Goal: Information Seeking & Learning: Learn about a topic

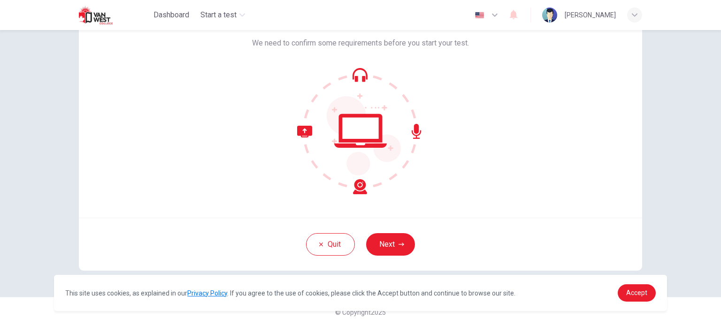
scroll to position [64, 0]
click at [379, 242] on button "Next" at bounding box center [390, 244] width 49 height 23
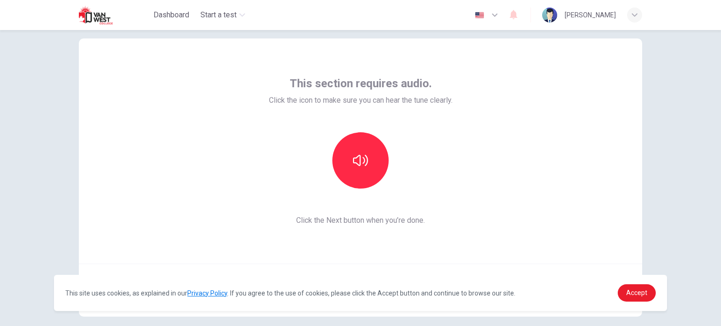
scroll to position [17, 0]
click at [357, 186] on button "button" at bounding box center [360, 161] width 56 height 56
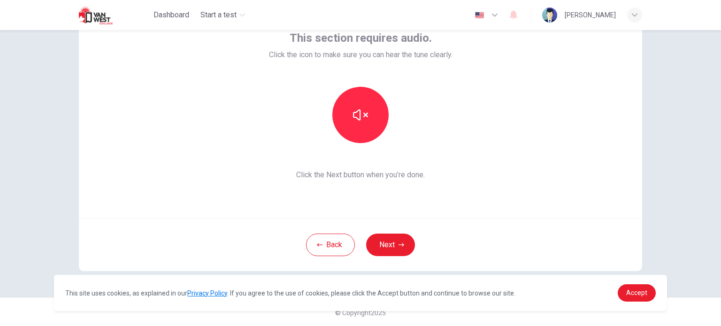
scroll to position [64, 0]
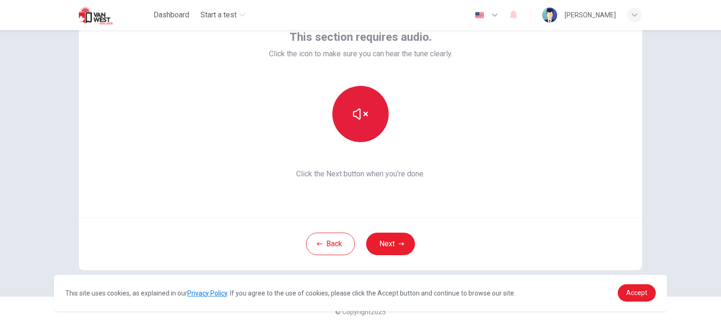
click at [360, 139] on button "button" at bounding box center [360, 114] width 56 height 56
click at [371, 131] on button "button" at bounding box center [360, 114] width 56 height 56
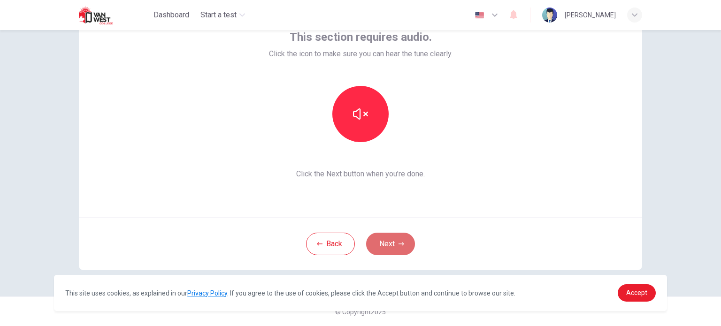
click at [391, 246] on button "Next" at bounding box center [390, 244] width 49 height 23
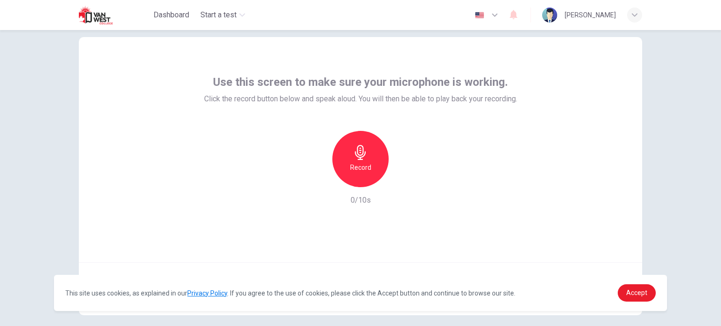
scroll to position [17, 0]
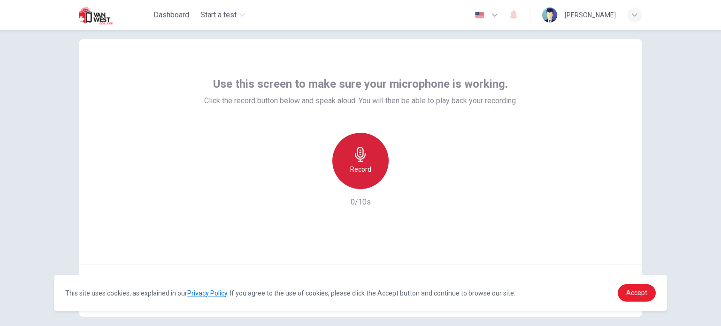
click at [358, 166] on h6 "Record" at bounding box center [360, 169] width 21 height 11
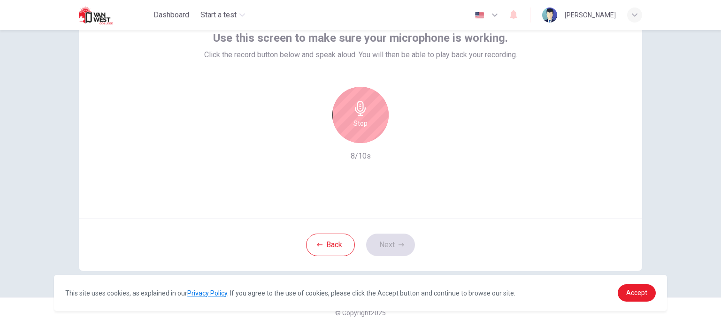
scroll to position [64, 0]
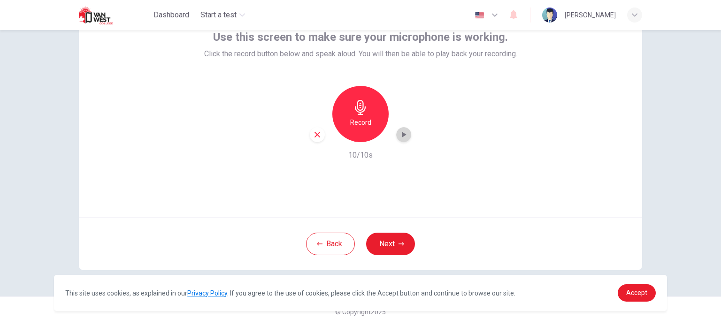
click at [402, 134] on icon "button" at bounding box center [404, 135] width 4 height 6
click at [381, 244] on button "Next" at bounding box center [390, 244] width 49 height 23
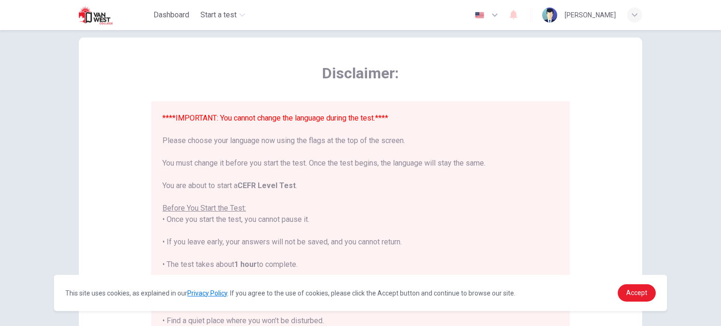
scroll to position [17, 0]
click at [501, 18] on icon "button" at bounding box center [494, 14] width 11 height 11
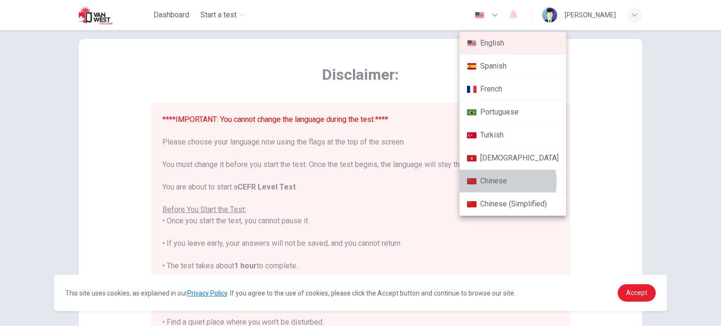
click at [501, 182] on li "Chinese" at bounding box center [513, 181] width 107 height 23
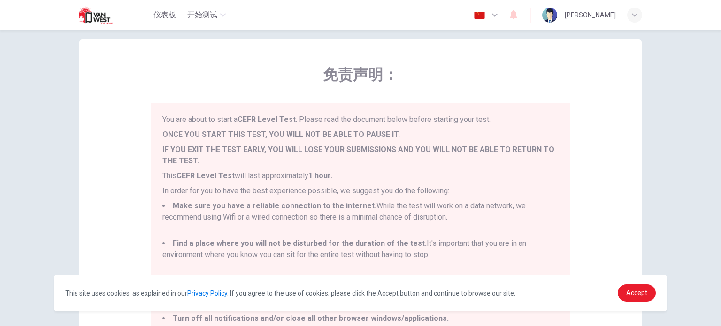
click at [501, 13] on icon "button" at bounding box center [494, 14] width 11 height 11
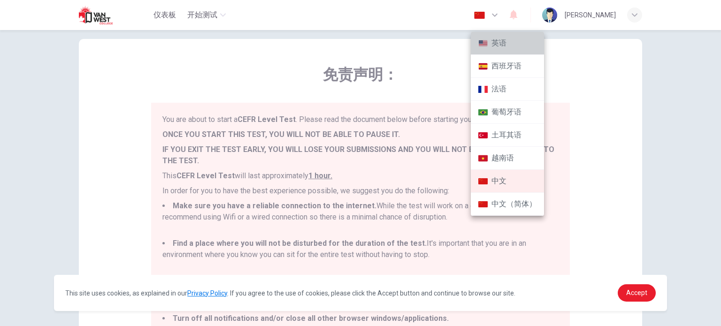
click at [489, 46] on li "英语" at bounding box center [507, 43] width 73 height 23
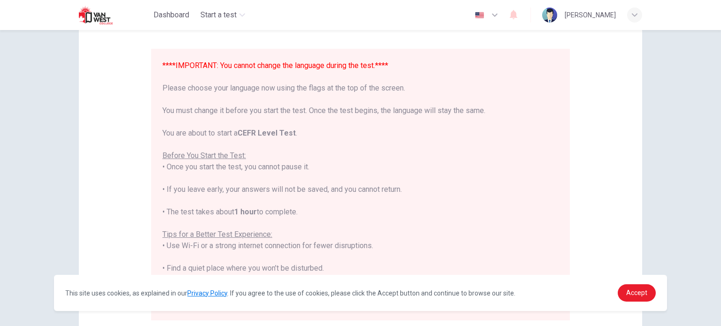
scroll to position [54, 0]
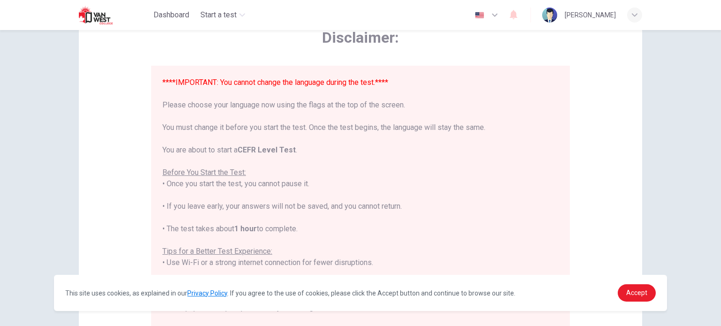
click at [501, 9] on icon "button" at bounding box center [494, 14] width 11 height 11
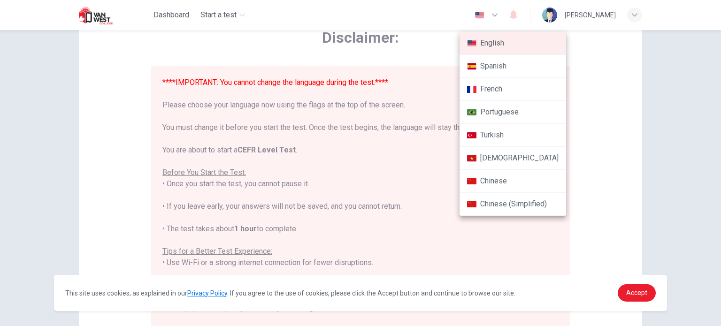
click at [507, 184] on li "Chinese" at bounding box center [513, 181] width 107 height 23
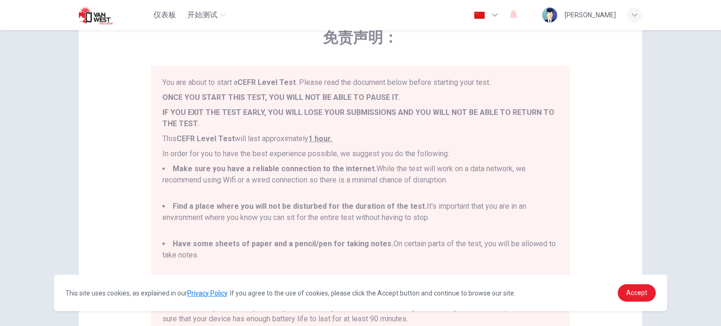
click at [485, 14] on img "button" at bounding box center [480, 15] width 12 height 7
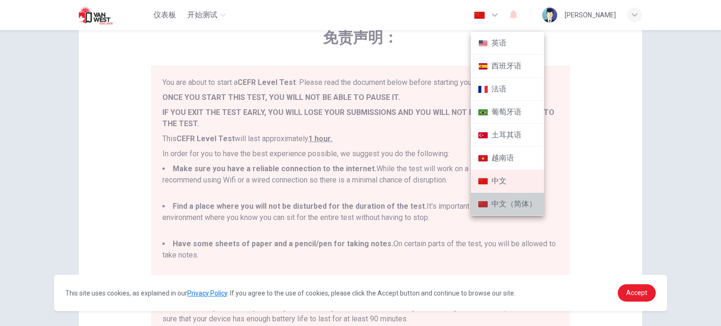
click at [482, 208] on li "中文（简体）" at bounding box center [507, 204] width 73 height 23
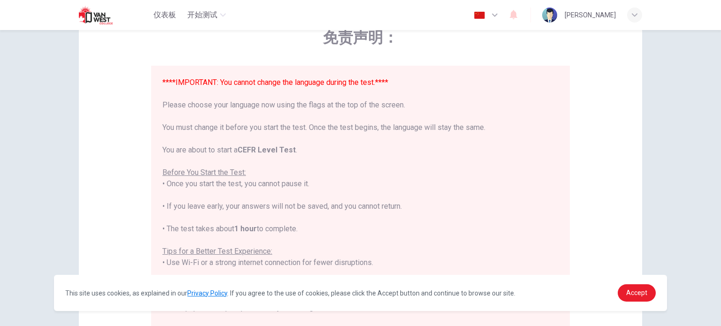
click at [498, 6] on div "中文（简体） zh-CN ​" at bounding box center [487, 15] width 34 height 19
click at [485, 13] on img "button" at bounding box center [480, 15] width 12 height 7
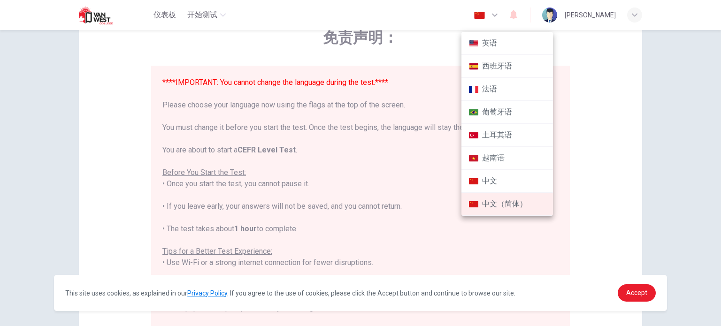
click at [507, 39] on li "英语" at bounding box center [508, 43] width 92 height 23
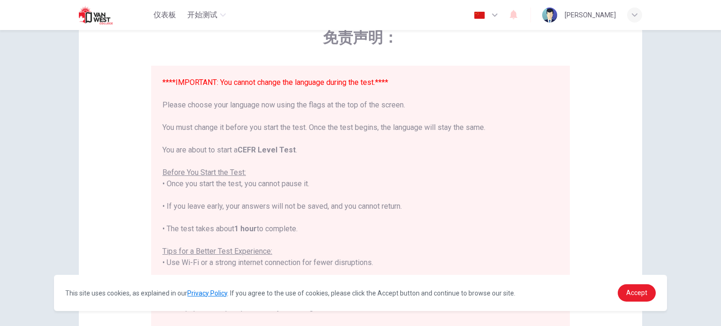
type input "en"
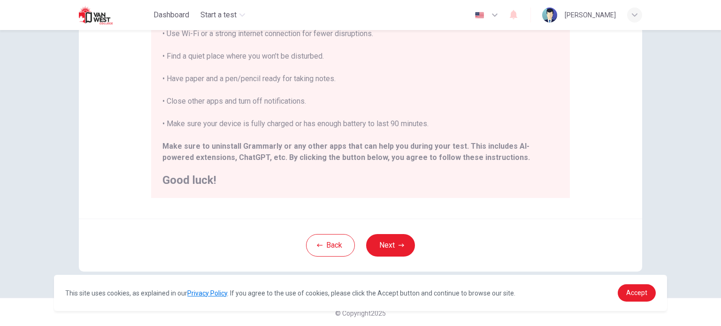
scroll to position [195, 0]
click at [393, 239] on button "Next" at bounding box center [390, 244] width 49 height 23
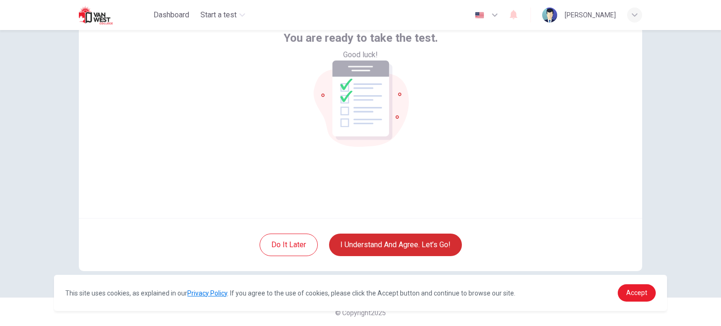
scroll to position [64, 0]
click at [401, 252] on button "I understand and agree. Let’s go!" at bounding box center [395, 244] width 133 height 23
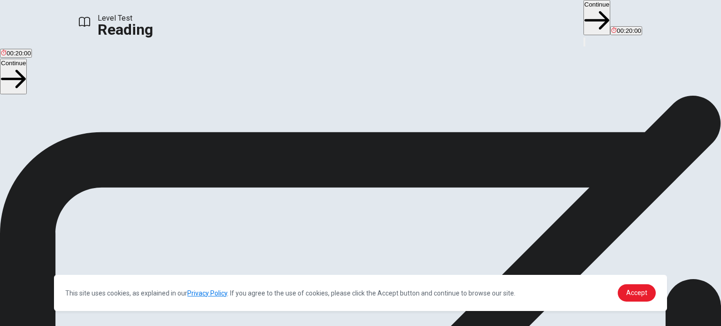
drag, startPoint x: 192, startPoint y: 143, endPoint x: 214, endPoint y: 161, distance: 28.7
click at [217, 154] on span "You will read 1 passage . You have 20 minutes to read and answer questions. Mos…" at bounding box center [108, 214] width 217 height 212
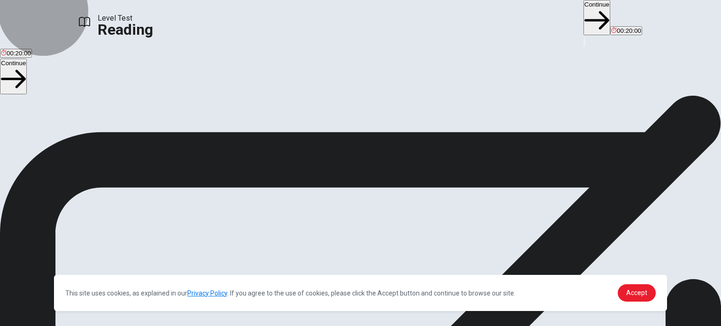
click at [585, 17] on icon "button" at bounding box center [597, 20] width 25 height 25
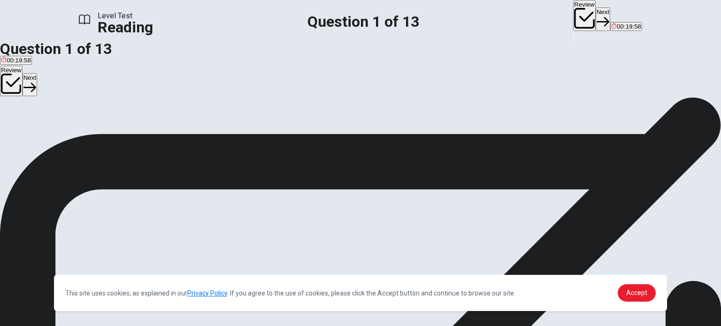
drag, startPoint x: 439, startPoint y: 80, endPoint x: 393, endPoint y: 81, distance: 45.6
click at [393, 137] on div "Capturing Moments: The Story of Photography 1 Photography is a big part of our …" at bounding box center [360, 266] width 721 height 259
drag, startPoint x: 454, startPoint y: 98, endPoint x: 468, endPoint y: 98, distance: 13.1
click at [468, 160] on span "Photography is a big part of our lives [DATE]. We take photos with our phones, …" at bounding box center [357, 170] width 714 height 20
click at [115, 136] on button "C [PERSON_NAME]" at bounding box center [134, 128] width 54 height 16
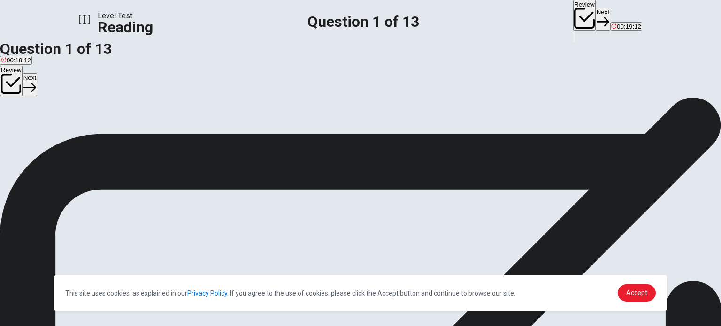
scroll to position [98, 0]
click at [596, 21] on button "Next" at bounding box center [603, 19] width 15 height 23
drag, startPoint x: 131, startPoint y: 157, endPoint x: 137, endPoint y: 158, distance: 5.4
click at [51, 135] on span "8 hours" at bounding box center [40, 131] width 21 height 7
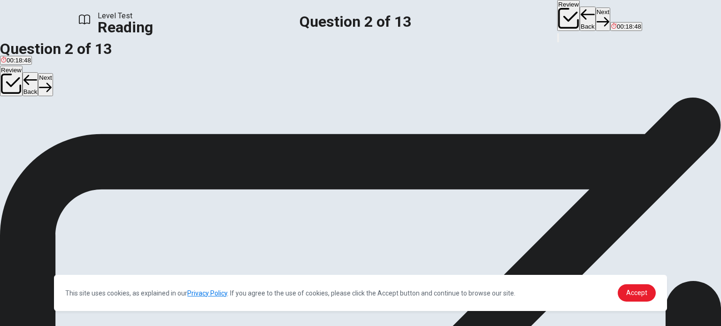
scroll to position [146, 0]
click at [596, 16] on button "Next" at bounding box center [603, 19] width 15 height 23
click at [97, 128] on span "It was the first type of photography" at bounding box center [49, 131] width 96 height 7
click at [596, 19] on button "Next" at bounding box center [603, 19] width 15 height 23
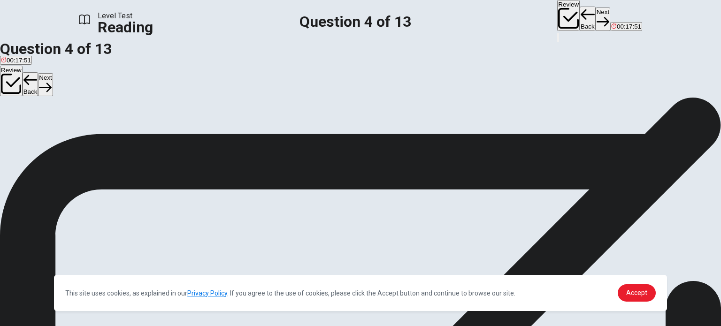
scroll to position [146, 0]
click at [23, 133] on span "Product" at bounding box center [12, 131] width 22 height 7
click at [596, 22] on button "Next" at bounding box center [603, 19] width 15 height 23
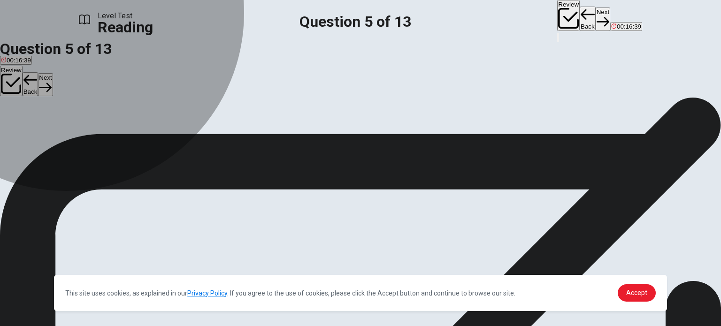
click at [198, 88] on span "It could take color photos" at bounding box center [232, 84] width 69 height 7
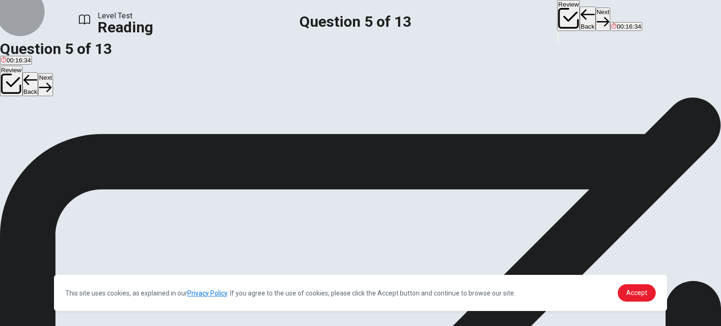
click at [596, 18] on button "Next" at bounding box center [603, 19] width 15 height 23
click at [64, 88] on span "In the 1940s" at bounding box center [47, 84] width 34 height 7
click at [596, 14] on button "Next" at bounding box center [603, 19] width 15 height 23
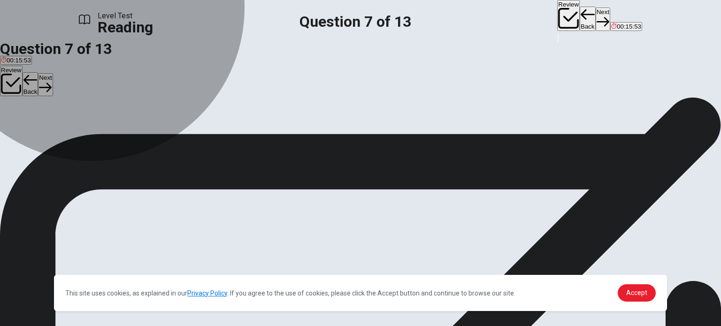
click at [280, 88] on span "The invention of the telescope" at bounding box center [322, 84] width 84 height 7
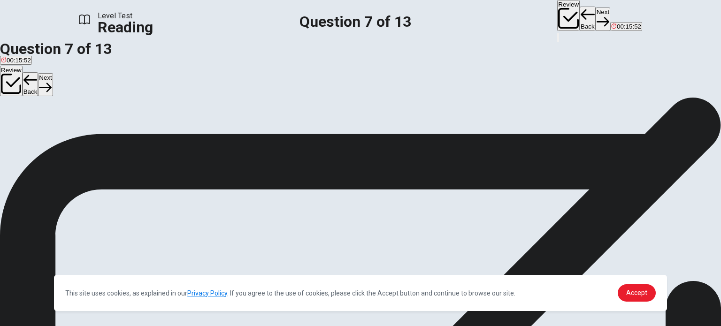
click at [596, 18] on button "Next" at bounding box center [603, 19] width 15 height 23
click at [597, 17] on icon "button" at bounding box center [603, 21] width 13 height 9
click at [580, 18] on button "Back" at bounding box center [588, 19] width 16 height 24
click at [580, 20] on button "Back" at bounding box center [588, 19] width 16 height 24
click at [596, 13] on button "Next" at bounding box center [603, 19] width 15 height 23
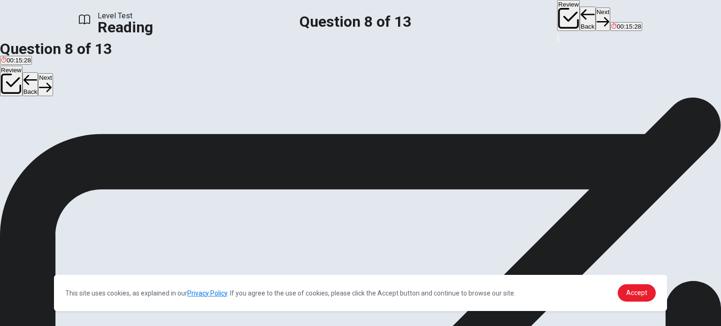
scroll to position [0, 0]
click at [168, 131] on span "They were common in cities" at bounding box center [139, 127] width 77 height 7
click at [596, 20] on button "Next" at bounding box center [603, 19] width 15 height 23
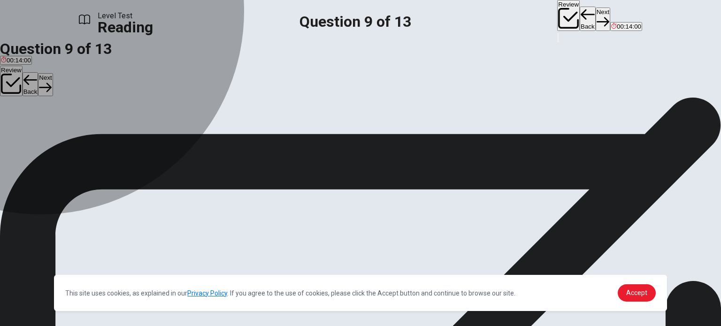
click at [137, 131] on span "Record images as digital data" at bounding box center [171, 127] width 83 height 7
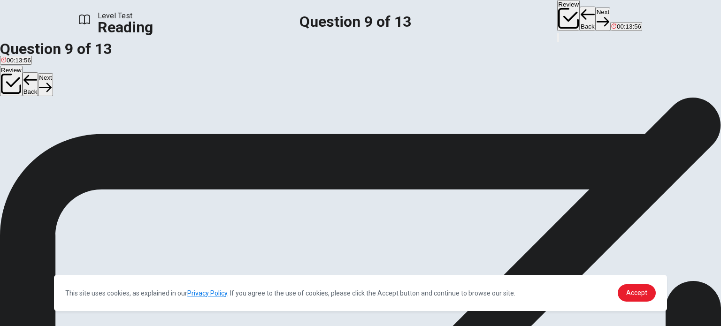
scroll to position [98, 0]
click at [597, 15] on icon "button" at bounding box center [603, 21] width 13 height 13
click at [182, 84] on span "It's now possible to take and share photos easily at any time and place" at bounding box center [215, 80] width 195 height 7
click at [596, 16] on button "Next" at bounding box center [603, 19] width 15 height 23
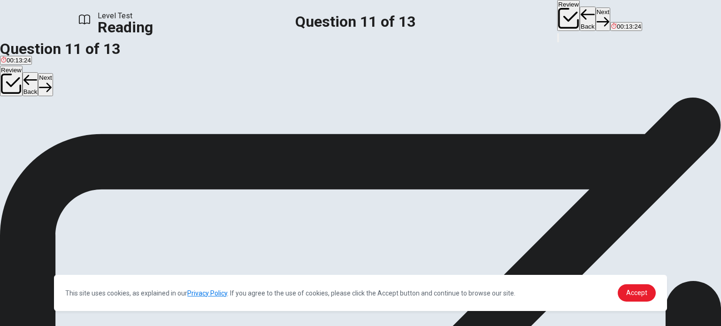
click at [62, 84] on span "Photographs" at bounding box center [44, 80] width 36 height 7
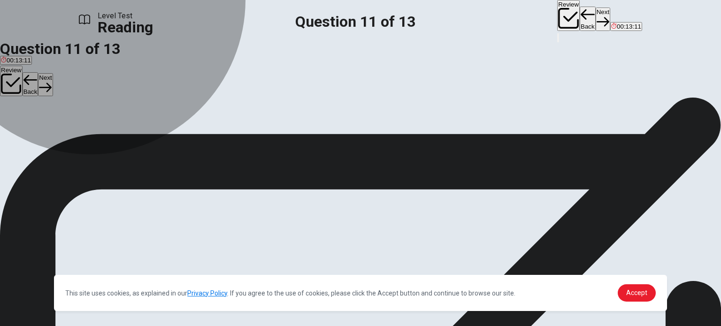
drag, startPoint x: 186, startPoint y: 81, endPoint x: 192, endPoint y: 87, distance: 8.0
click at [90, 38] on button "C Cameras" at bounding box center [76, 30] width 27 height 16
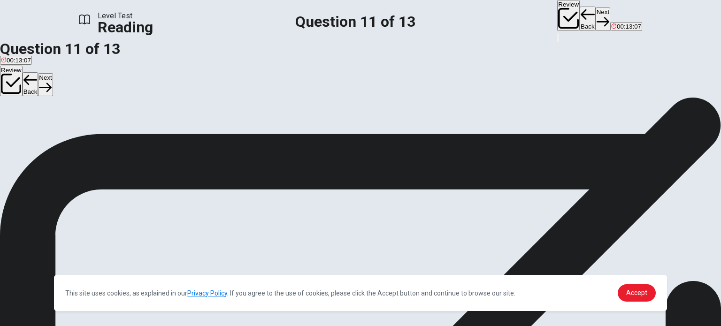
click at [596, 12] on button "Next" at bounding box center [603, 19] width 15 height 23
click at [521, 204] on input at bounding box center [480, 208] width 81 height 9
click at [596, 18] on button "Next" at bounding box center [603, 19] width 15 height 23
drag, startPoint x: 145, startPoint y: 120, endPoint x: 202, endPoint y: 123, distance: 57.4
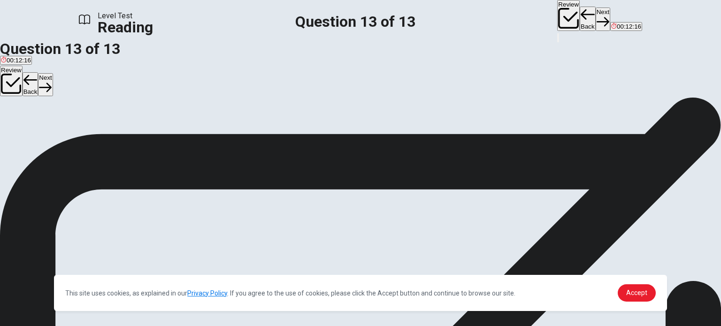
drag, startPoint x: 111, startPoint y: 120, endPoint x: 347, endPoint y: 156, distance: 238.5
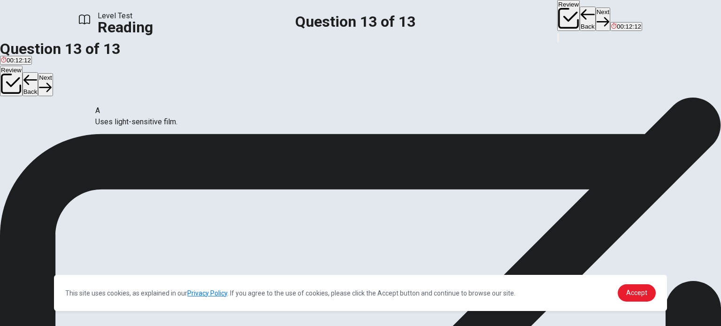
drag, startPoint x: 316, startPoint y: 93, endPoint x: 315, endPoint y: 103, distance: 10.0
drag, startPoint x: 112, startPoint y: 149, endPoint x: 117, endPoint y: 150, distance: 4.9
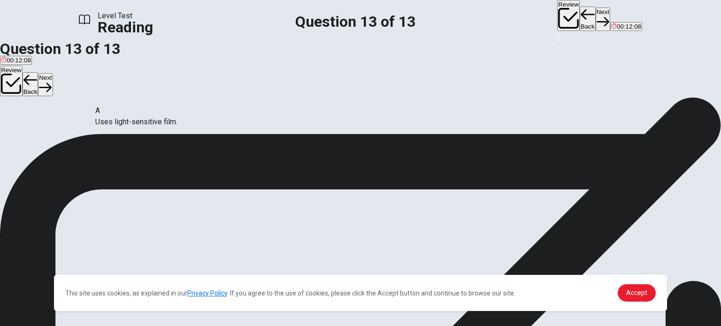
drag, startPoint x: 113, startPoint y: 190, endPoint x: 266, endPoint y: 174, distance: 153.9
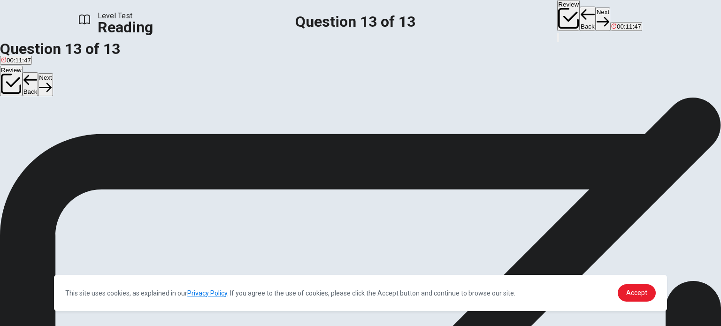
scroll to position [96, 0]
drag, startPoint x: 129, startPoint y: 187, endPoint x: 480, endPoint y: 156, distance: 352.1
drag, startPoint x: 183, startPoint y: 153, endPoint x: 530, endPoint y: 229, distance: 354.7
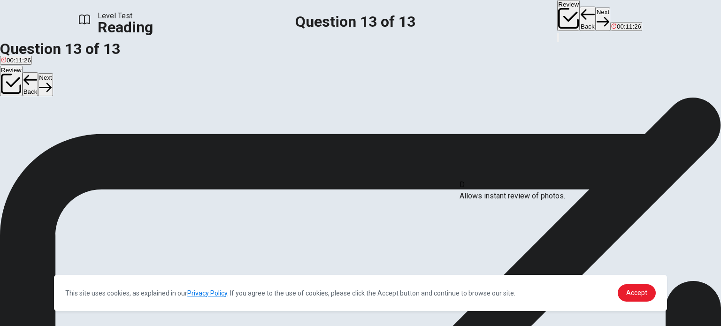
drag, startPoint x: 140, startPoint y: 182, endPoint x: 508, endPoint y: 198, distance: 368.4
drag, startPoint x: 150, startPoint y: 157, endPoint x: 323, endPoint y: 189, distance: 176.6
click at [596, 15] on button "Next" at bounding box center [603, 19] width 15 height 23
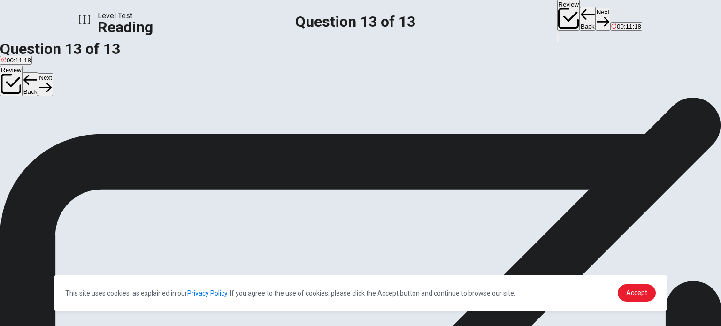
scroll to position [23, 0]
click at [557, 18] on button "Review" at bounding box center [568, 15] width 23 height 31
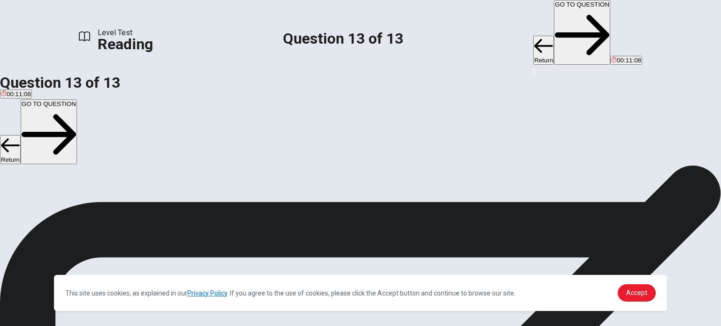
scroll to position [0, 0]
drag, startPoint x: 131, startPoint y: 116, endPoint x: 185, endPoint y: 118, distance: 53.1
drag, startPoint x: 133, startPoint y: 116, endPoint x: 212, endPoint y: 113, distance: 78.9
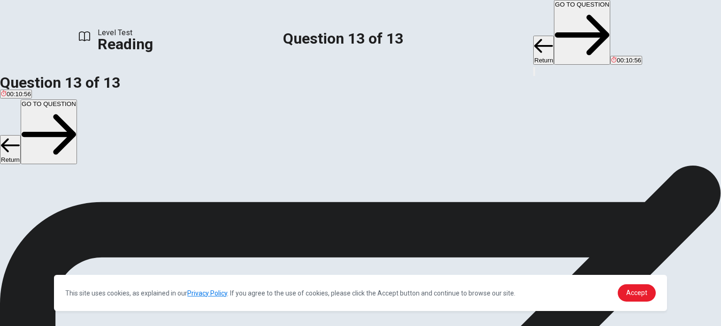
click at [533, 36] on button "Return" at bounding box center [543, 50] width 21 height 29
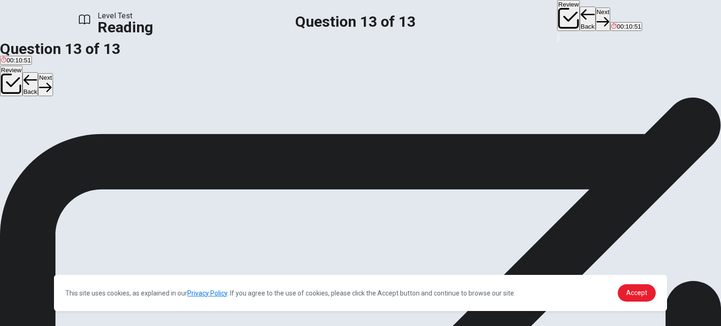
click at [580, 18] on button "Back" at bounding box center [588, 19] width 16 height 24
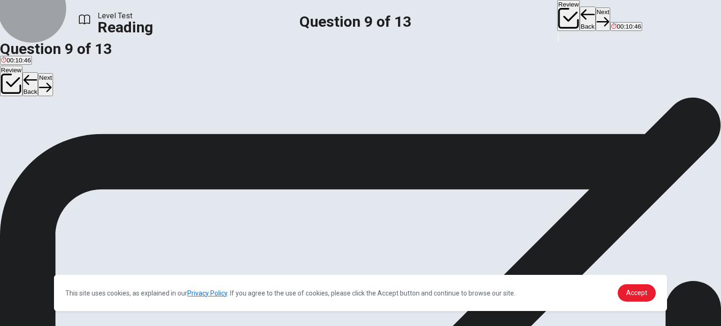
click at [597, 17] on icon "button" at bounding box center [603, 21] width 13 height 9
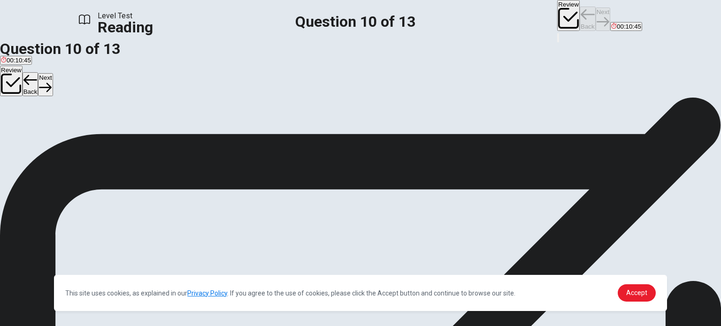
click at [557, 15] on div "Review Back Next 00:10:45" at bounding box center [599, 16] width 85 height 32
click at [597, 17] on icon "button" at bounding box center [603, 21] width 13 height 9
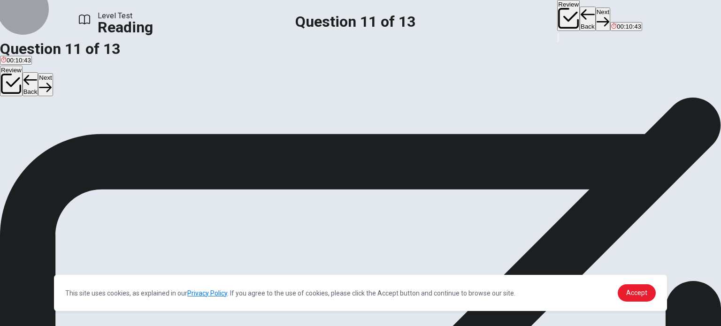
click at [596, 15] on button "Next" at bounding box center [603, 19] width 15 height 23
click at [557, 15] on div "Review Back Next 00:10:42" at bounding box center [599, 16] width 85 height 32
click at [596, 15] on button "Next" at bounding box center [603, 19] width 15 height 23
click at [557, 15] on div "Review Back Next 00:10:40" at bounding box center [599, 16] width 85 height 32
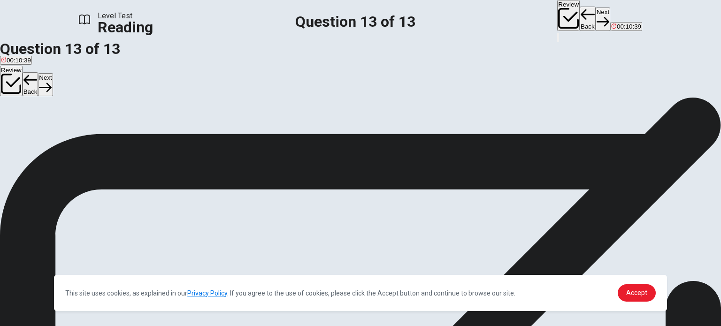
click at [596, 16] on button "Next" at bounding box center [603, 19] width 15 height 23
drag, startPoint x: 256, startPoint y: 256, endPoint x: 262, endPoint y: 266, distance: 11.2
click at [256, 253] on div "You must click this to continue" at bounding box center [208, 246] width 99 height 11
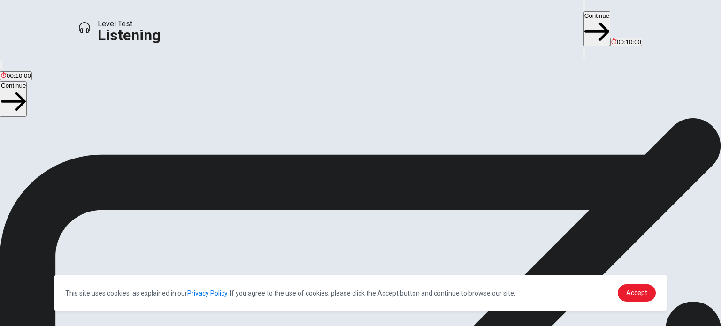
scroll to position [13, 0]
click at [584, 10] on button "button" at bounding box center [585, 5] width 2 height 9
click at [45, 219] on icon at bounding box center [38, 224] width 11 height 11
click at [584, 15] on button "Continue" at bounding box center [597, 28] width 27 height 35
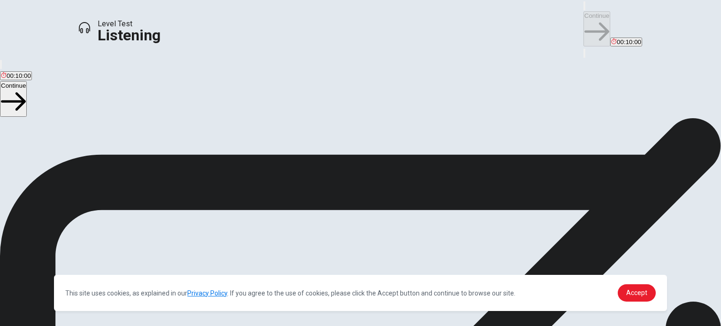
scroll to position [24, 0]
click at [584, 17] on button "Continue" at bounding box center [597, 28] width 27 height 35
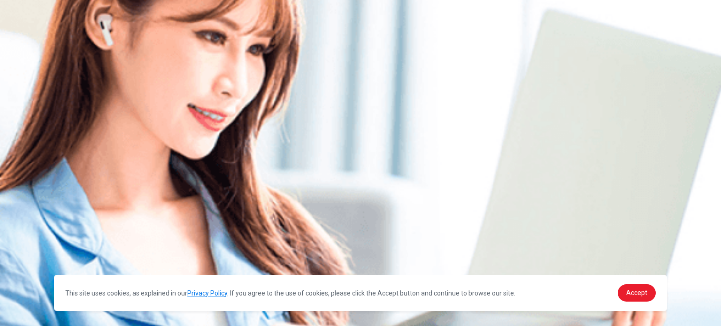
scroll to position [0, 0]
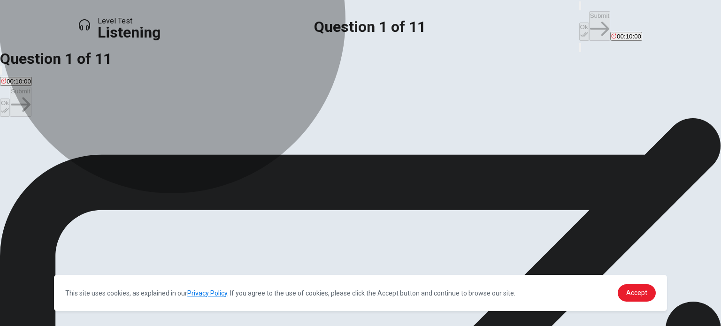
click at [134, 156] on button "B A TV show they’re following." at bounding box center [94, 148] width 80 height 16
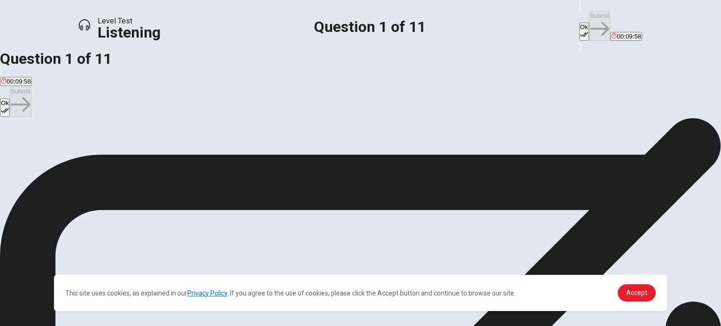
drag, startPoint x: 274, startPoint y: 121, endPoint x: 381, endPoint y: 121, distance: 106.6
click at [181, 130] on span "What are the speakers discussing in this conversation?" at bounding box center [90, 134] width 181 height 9
click at [198, 155] on span "A movie they watched." at bounding box center [166, 151] width 62 height 7
click at [295, 155] on span "A video game that was recently released." at bounding box center [257, 151] width 114 height 7
click at [579, 23] on button "Ok" at bounding box center [584, 32] width 10 height 18
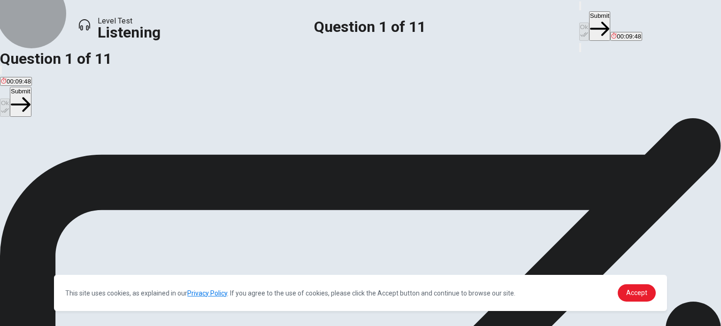
click at [589, 20] on button "Submit" at bounding box center [599, 26] width 21 height 30
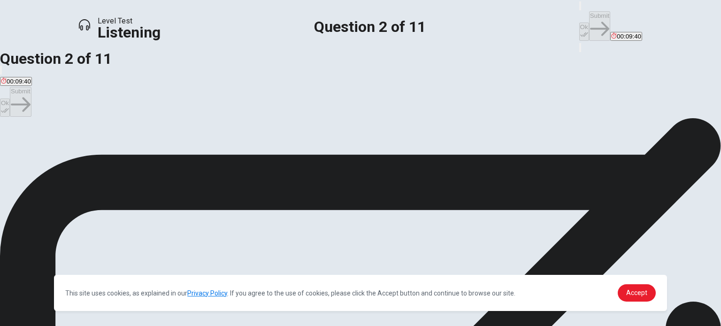
click at [306, 155] on span "The character customization and upgrades." at bounding box center [265, 151] width 120 height 7
click at [579, 23] on button "Ok" at bounding box center [584, 32] width 10 height 18
drag, startPoint x: 544, startPoint y: 23, endPoint x: 511, endPoint y: 14, distance: 33.9
click at [579, 14] on div "Ok Submit 00:09:38" at bounding box center [610, 21] width 63 height 42
click at [589, 14] on button "Submit" at bounding box center [599, 26] width 21 height 30
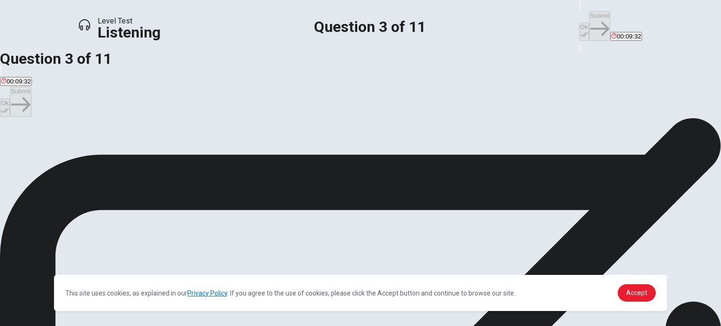
click at [82, 155] on span "Ranger" at bounding box center [71, 151] width 21 height 7
click at [579, 23] on button "Ok" at bounding box center [584, 32] width 10 height 18
click at [522, 27] on div "Level Test Listening Question 3 of 11 Ok Submit 00:09:23" at bounding box center [360, 26] width 721 height 53
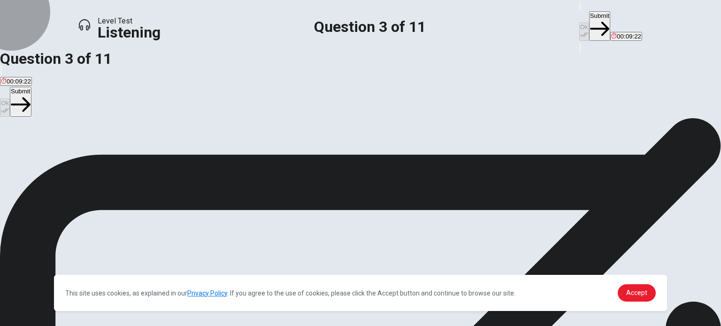
click at [589, 18] on button "Submit" at bounding box center [599, 26] width 21 height 30
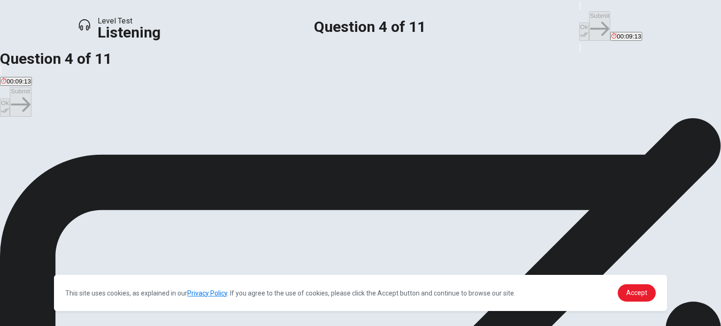
click at [110, 155] on span "The special moves of the Warrior class." at bounding box center [55, 151] width 109 height 7
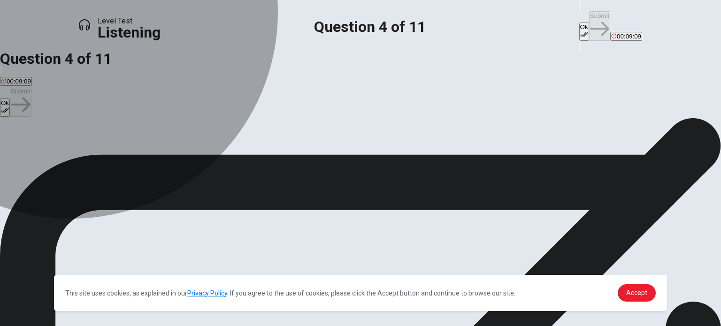
click at [216, 155] on span "The multiplayer battles." at bounding box center [184, 151] width 65 height 7
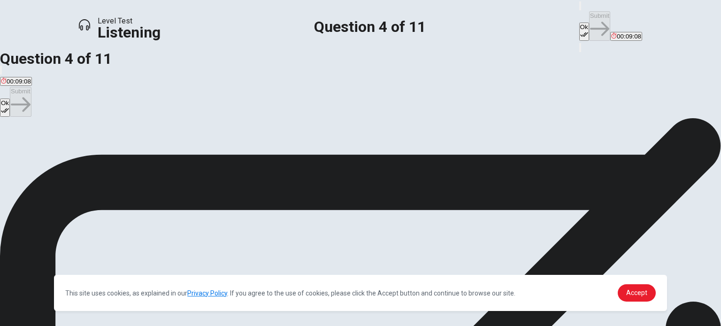
click at [110, 155] on span "The special moves of the Warrior class." at bounding box center [55, 151] width 109 height 7
click at [216, 155] on span "The multiplayer battles." at bounding box center [184, 151] width 65 height 7
click at [579, 23] on button "Ok" at bounding box center [584, 32] width 10 height 18
click at [589, 17] on button "Submit" at bounding box center [599, 26] width 21 height 30
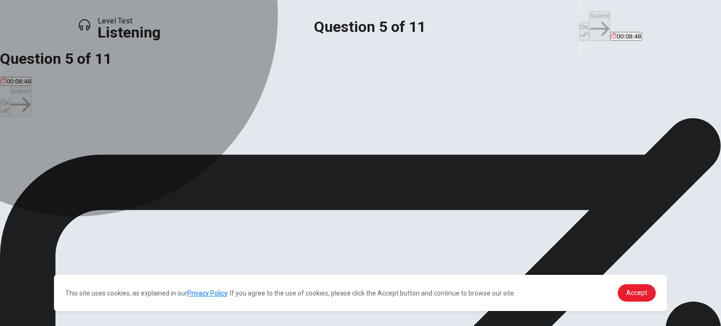
click at [85, 151] on span "Tey are stuck on a boss battle." at bounding box center [43, 151] width 85 height 7
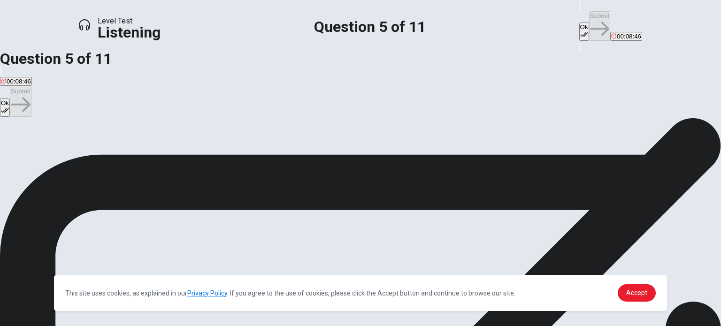
drag, startPoint x: 470, startPoint y: 17, endPoint x: 475, endPoint y: 18, distance: 5.8
click at [579, 23] on button "Ok" at bounding box center [584, 32] width 10 height 18
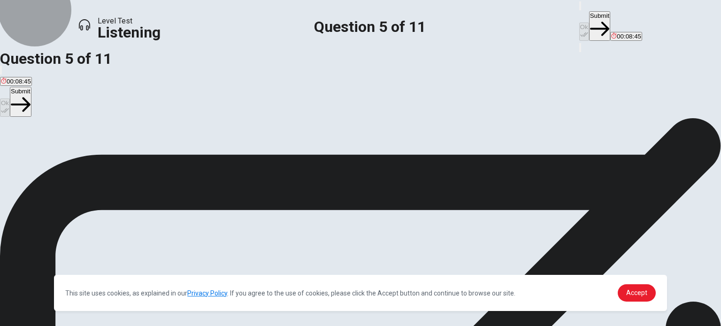
click at [590, 19] on icon "button" at bounding box center [599, 28] width 19 height 19
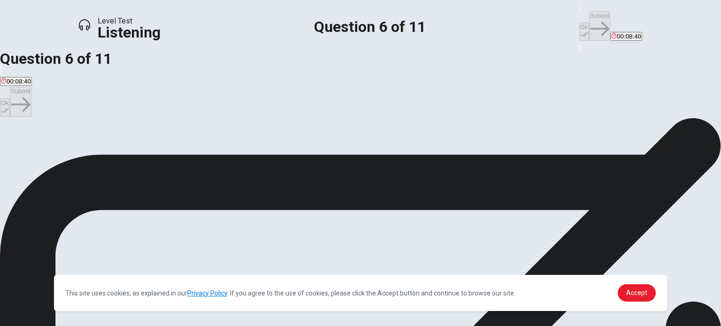
click at [267, 156] on button "C They are difficult but satisfying to beat." at bounding box center [213, 148] width 108 height 16
click at [579, 24] on button "Ok" at bounding box center [584, 32] width 10 height 18
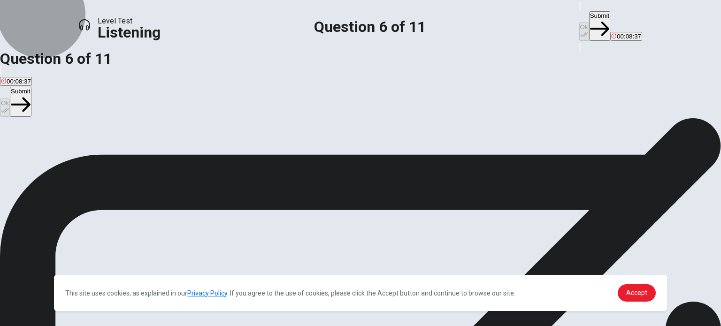
click at [589, 21] on button "Submit" at bounding box center [599, 26] width 21 height 30
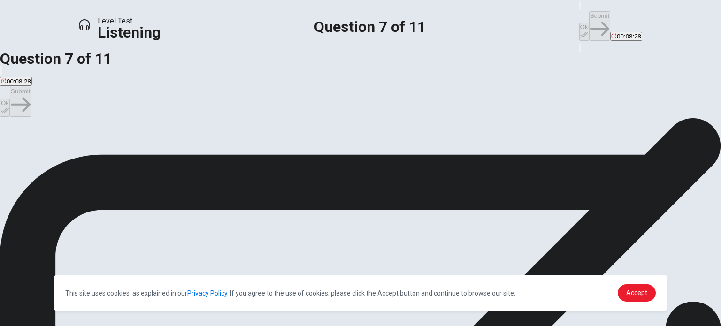
click at [127, 140] on button "A Seeing what updates the developers will add." at bounding box center [63, 148] width 127 height 16
drag, startPoint x: 463, startPoint y: 22, endPoint x: 535, endPoint y: 16, distance: 72.5
click at [579, 23] on button "Ok" at bounding box center [584, 32] width 10 height 18
click at [589, 15] on button "Submit" at bounding box center [599, 26] width 21 height 30
click at [266, 155] on span "They haven’t played it enough to decide." at bounding box center [210, 151] width 112 height 7
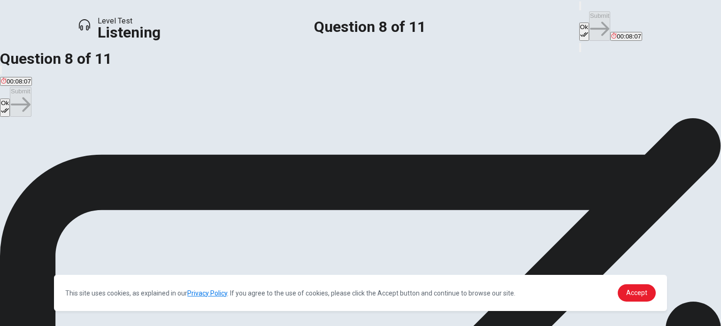
click at [579, 23] on button "Ok" at bounding box center [584, 32] width 10 height 18
click at [589, 13] on button "Submit" at bounding box center [599, 26] width 21 height 30
click at [579, 23] on button "Ok" at bounding box center [584, 32] width 10 height 18
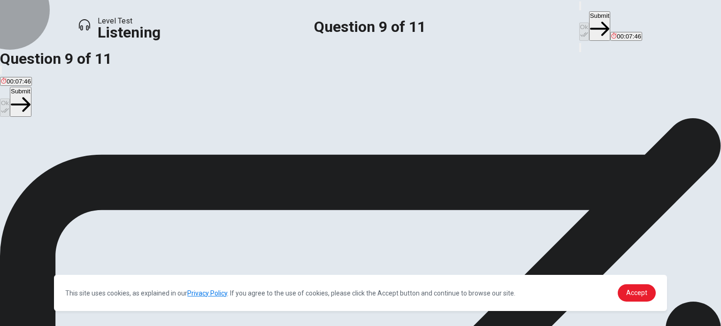
click at [589, 16] on button "Submit" at bounding box center [599, 26] width 21 height 30
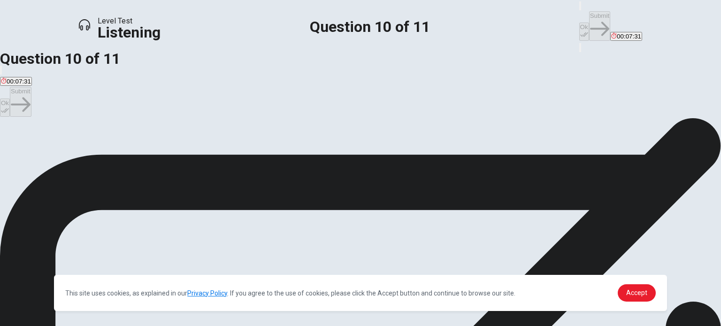
click at [63, 150] on span "The multiplayer mode." at bounding box center [32, 148] width 62 height 7
click at [145, 152] on span "The soundtrack of the game." at bounding box center [105, 148] width 80 height 7
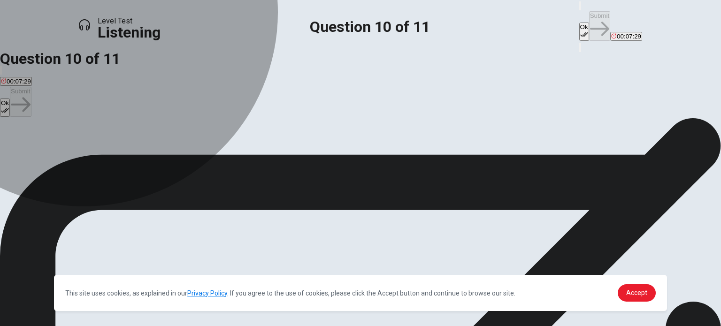
click at [63, 152] on span "The multiplayer mode." at bounding box center [32, 148] width 62 height 7
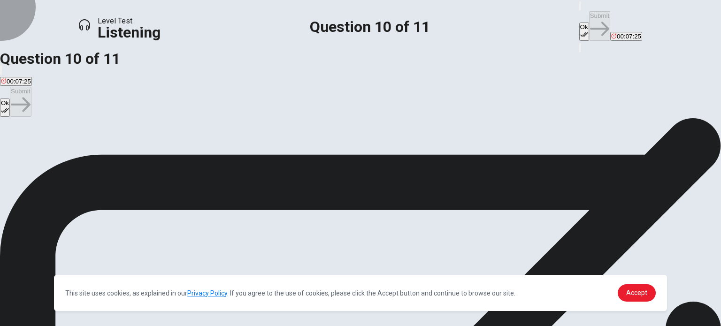
click at [579, 23] on button "Ok" at bounding box center [584, 32] width 10 height 18
click at [589, 15] on button "Submit" at bounding box center [599, 26] width 21 height 30
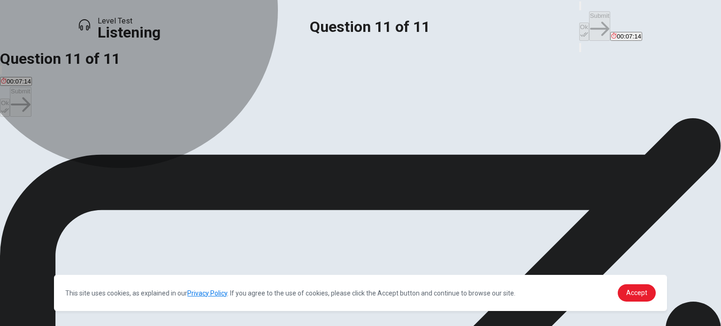
click at [340, 152] on span "Discovering what happens next in the storyline after a plot twist." at bounding box center [302, 148] width 177 height 7
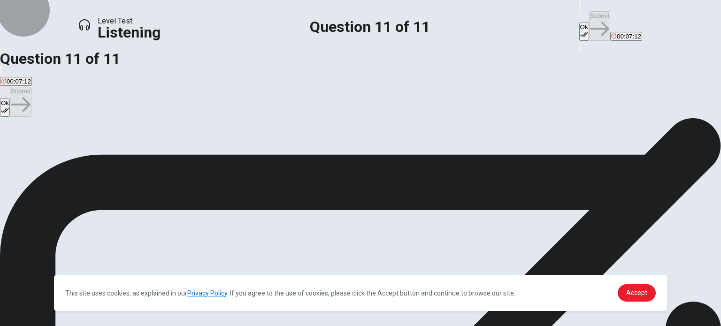
click at [579, 23] on button "Ok" at bounding box center [584, 32] width 10 height 18
click at [589, 12] on button "Submit" at bounding box center [599, 26] width 21 height 30
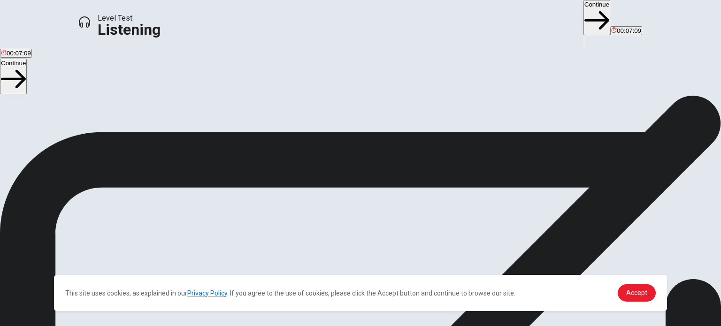
click at [584, 19] on button "Continue" at bounding box center [597, 17] width 27 height 35
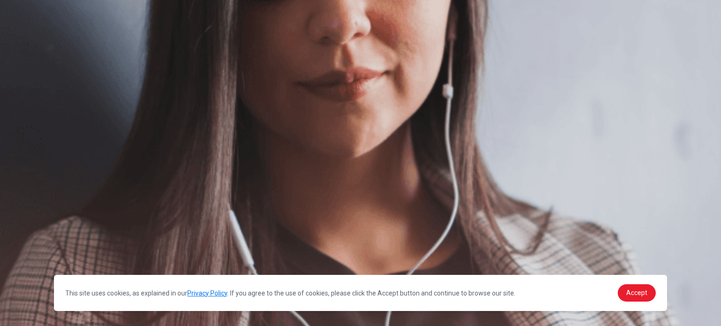
scroll to position [145, 0]
click at [616, 15] on button "Continue" at bounding box center [629, 28] width 27 height 35
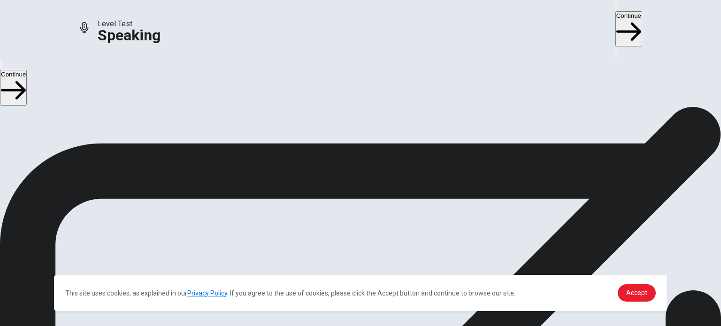
click at [377, 123] on div "Stop Recording" at bounding box center [360, 182] width 33 height 119
click at [375, 117] on icon at bounding box center [361, 131] width 28 height 28
click at [380, 159] on button "Record Again" at bounding box center [360, 172] width 39 height 46
click at [377, 220] on span "Stop Recording" at bounding box center [360, 230] width 33 height 20
click at [359, 157] on icon "Play Audio" at bounding box center [354, 162] width 9 height 11
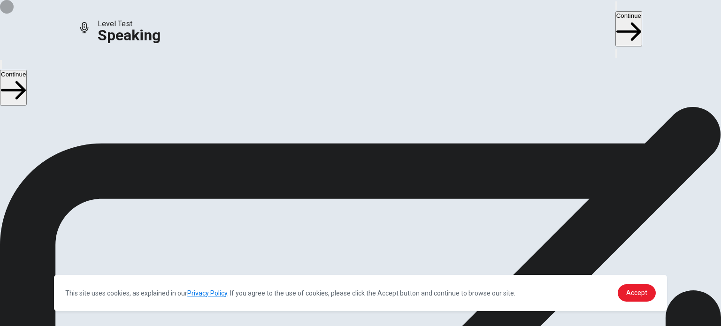
click at [348, 157] on button "Record Again" at bounding box center [348, 154] width 2 height 9
click at [377, 220] on span "Stop Recording" at bounding box center [360, 230] width 33 height 20
click at [350, 151] on button "Play Audio" at bounding box center [349, 154] width 2 height 9
click at [616, 16] on button "Continue" at bounding box center [629, 28] width 27 height 35
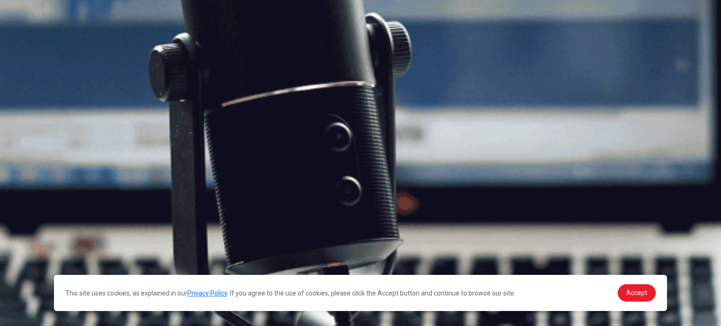
click at [616, 16] on button "Continue" at bounding box center [629, 28] width 27 height 35
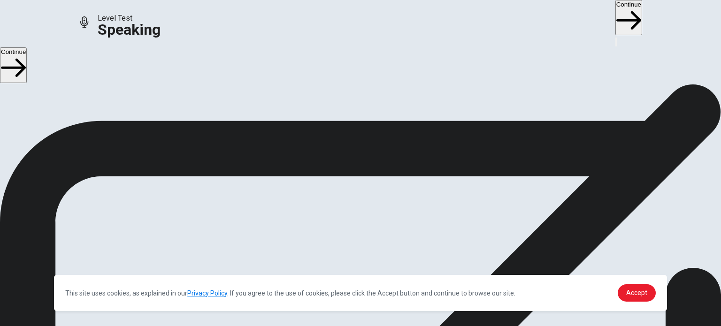
scroll to position [15, 0]
click at [616, 15] on button "Continue" at bounding box center [629, 17] width 27 height 35
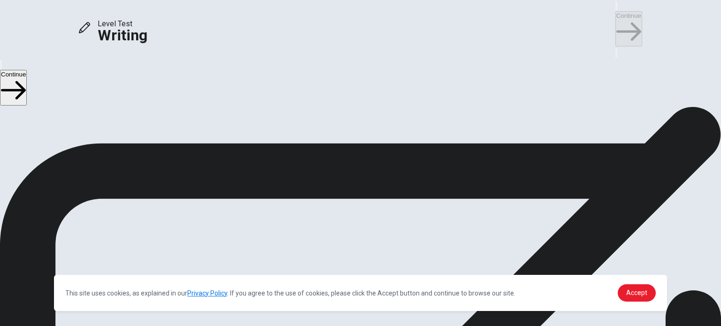
scroll to position [0, 0]
click at [616, 19] on button "Continue" at bounding box center [629, 28] width 27 height 35
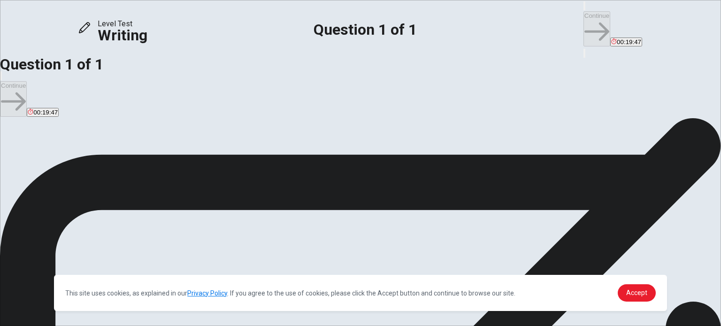
scroll to position [47, 0]
type textarea "ㄛ"
type textarea "i"
type textarea "ㄛ"
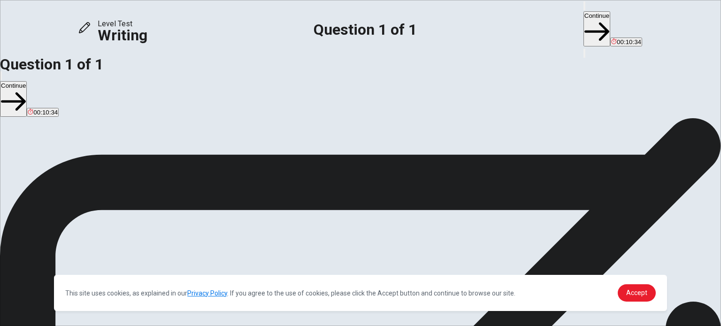
drag, startPoint x: 585, startPoint y: 69, endPoint x: 548, endPoint y: 66, distance: 36.8
drag, startPoint x: 445, startPoint y: 84, endPoint x: 547, endPoint y: 70, distance: 103.3
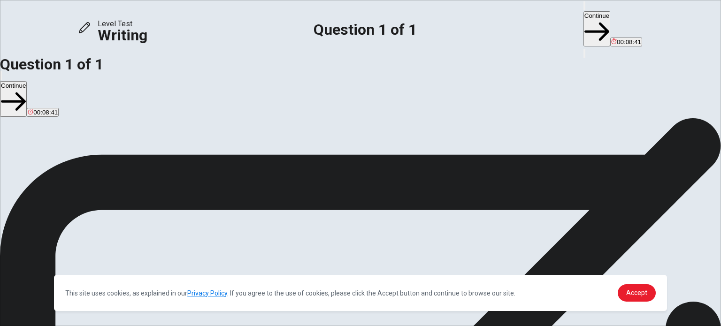
type textarea "In my opinion,school field trips can learn more like actual [DOMAIN_NAME] may l…"
click at [584, 13] on button "Continue" at bounding box center [597, 28] width 27 height 35
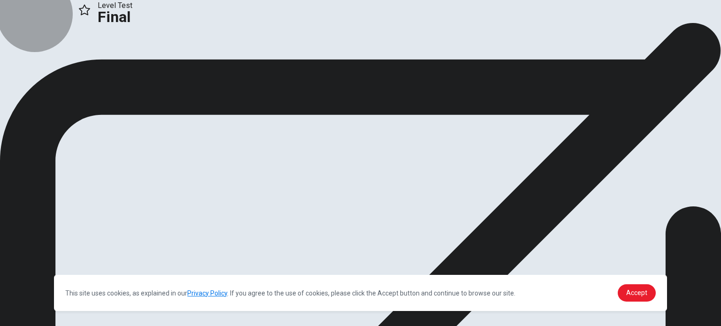
click at [38, 54] on button "Continue" at bounding box center [19, 47] width 38 height 13
